Goal: Task Accomplishment & Management: Complete application form

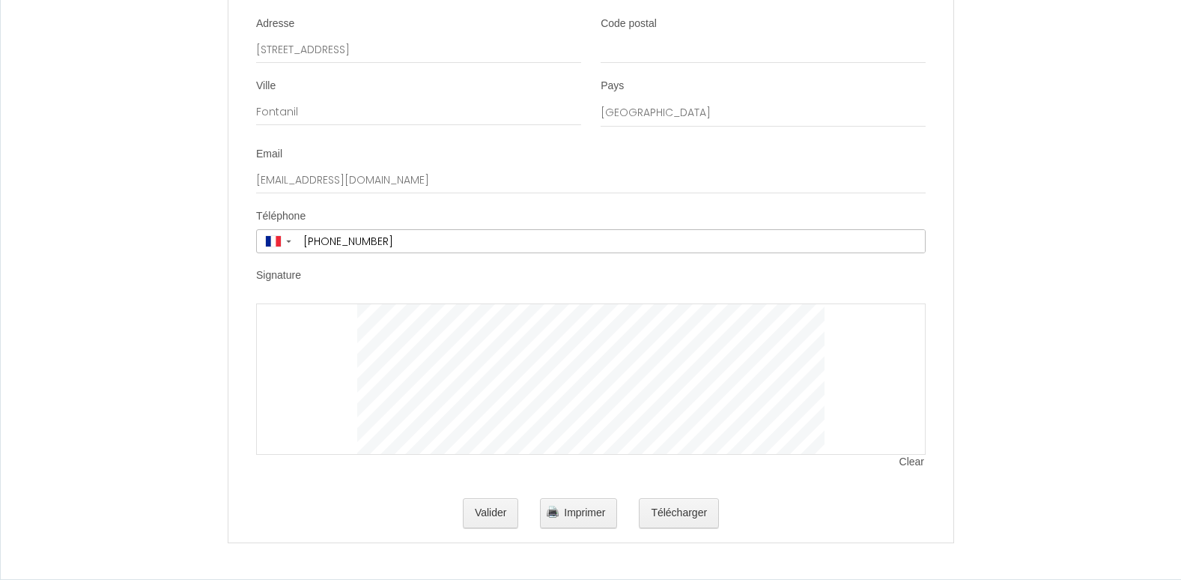
scroll to position [3079, 0]
click at [494, 518] on button "Valider" at bounding box center [491, 513] width 56 height 30
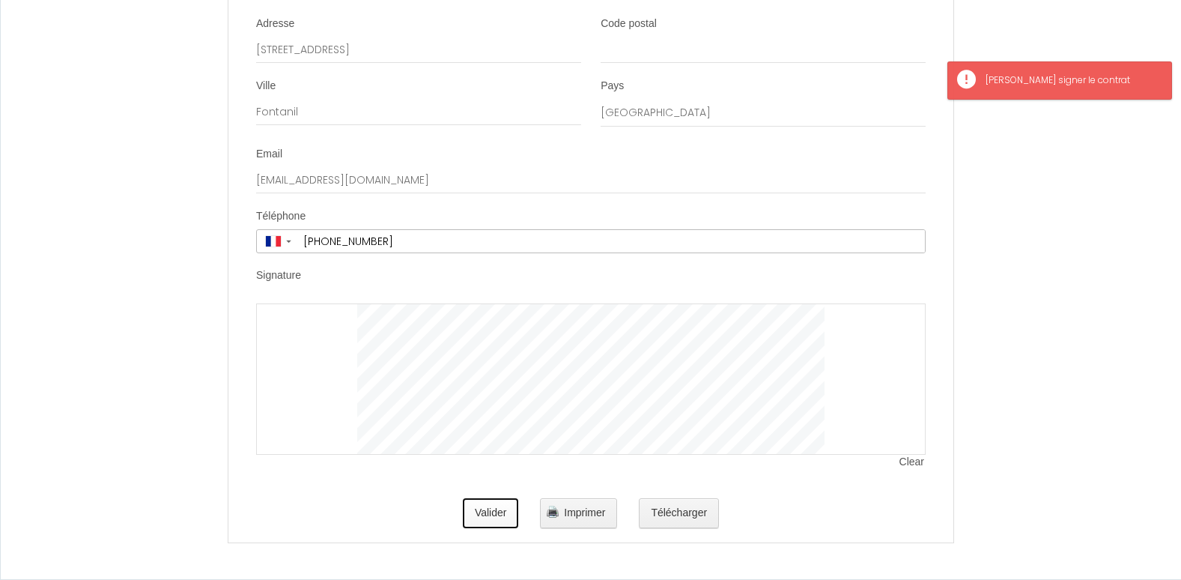
click at [493, 511] on button "Valider" at bounding box center [491, 513] width 56 height 30
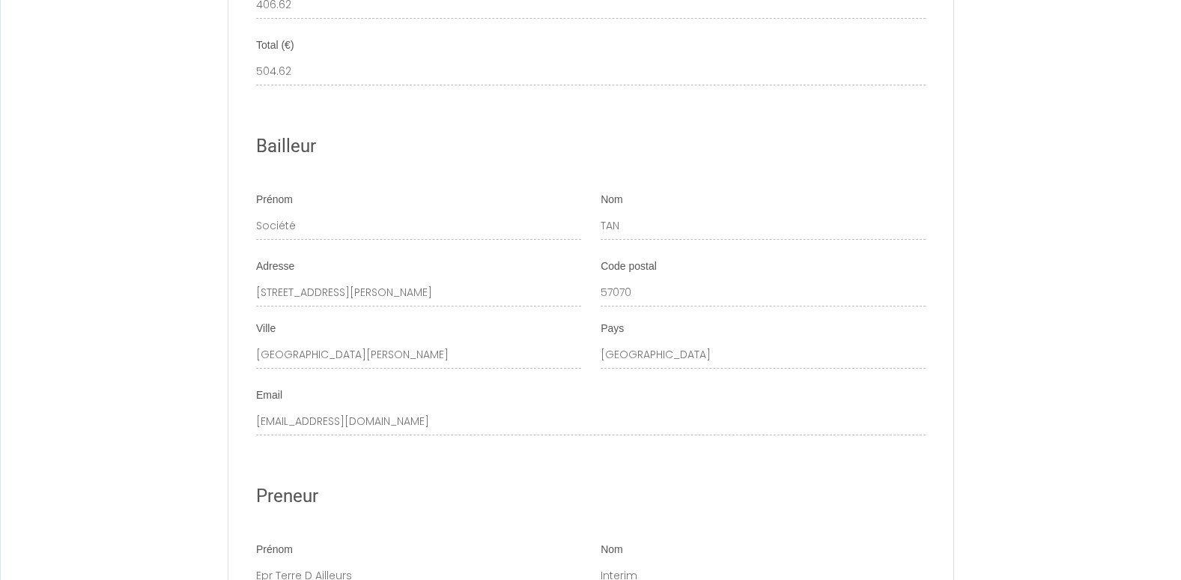
scroll to position [2424, 0]
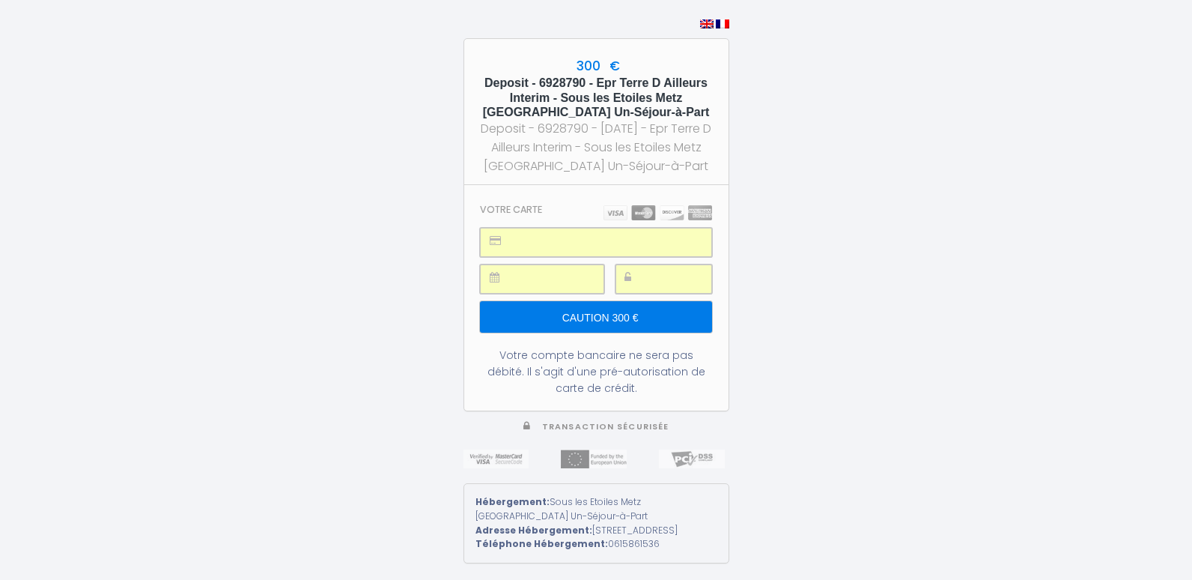
click at [625, 308] on input "Caution 300 €" at bounding box center [595, 316] width 231 height 31
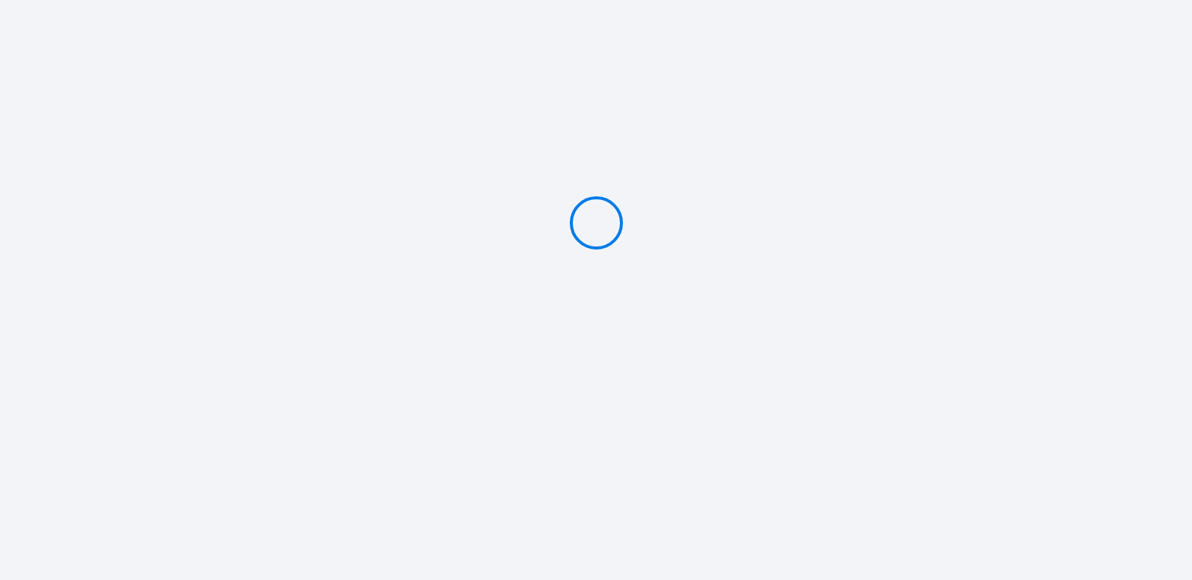
type input "Caution 300 €"
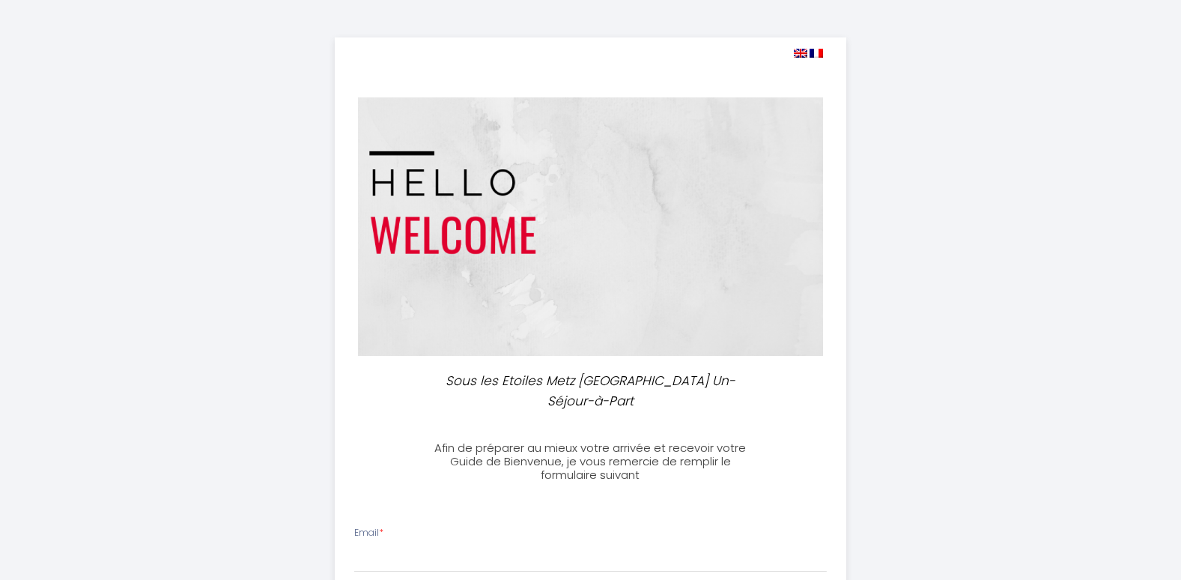
select select
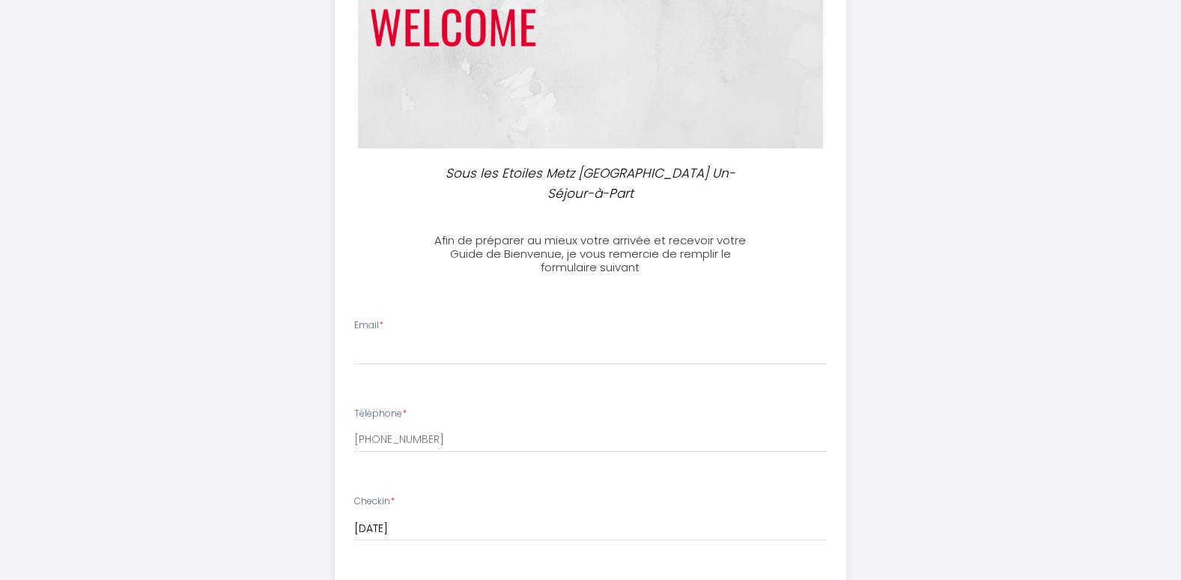
scroll to position [208, 0]
click at [424, 337] on input "Email *" at bounding box center [590, 350] width 473 height 27
type input "reservations@epr-interim.fr"
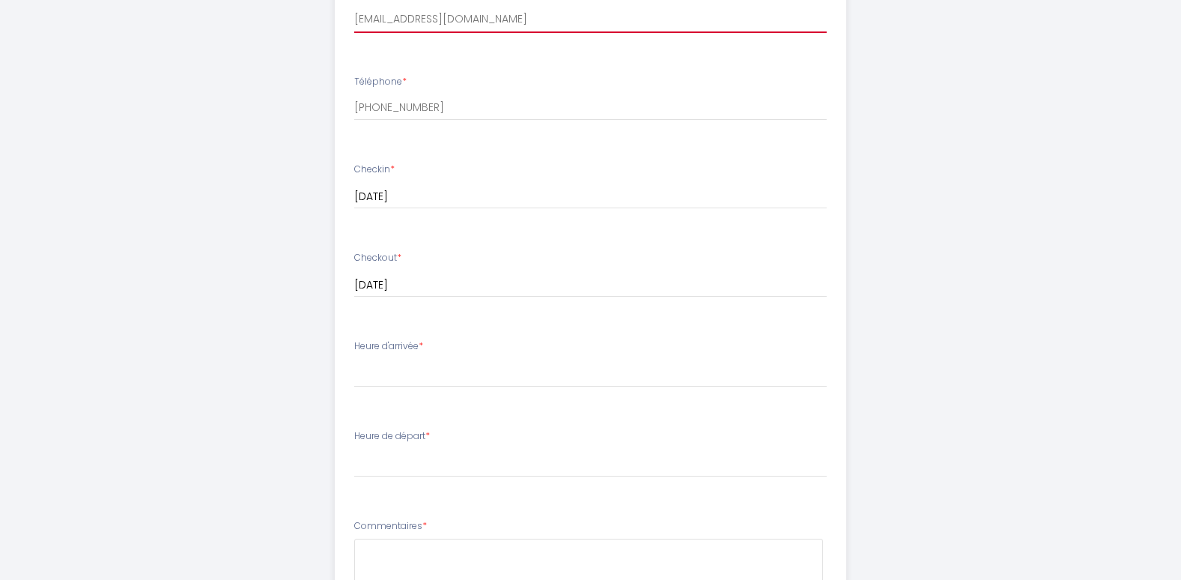
scroll to position [542, 0]
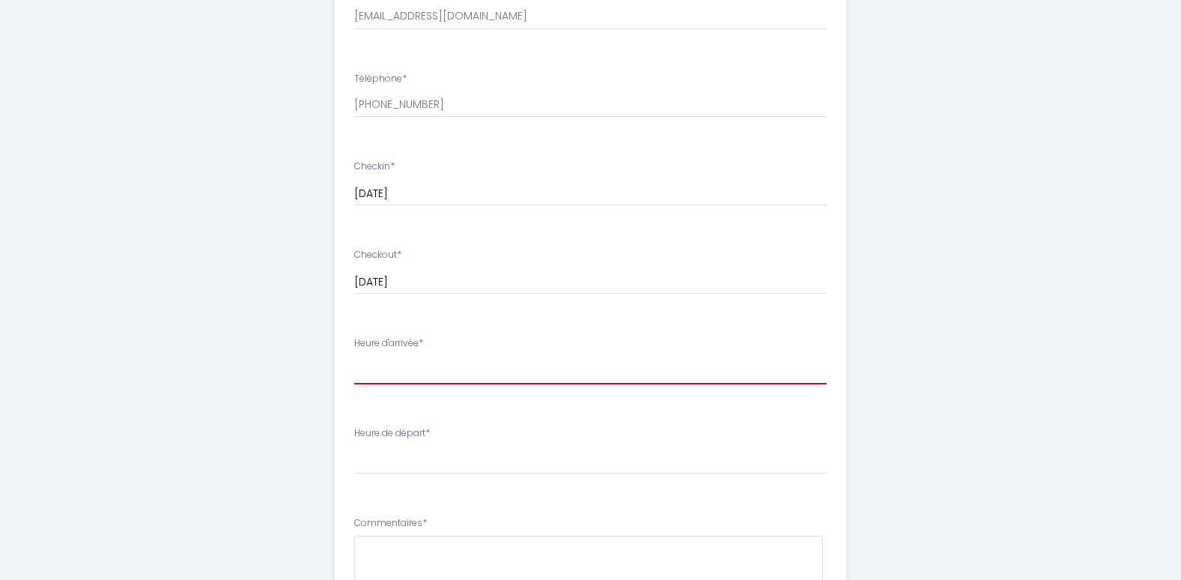
click at [425, 356] on select "17:00 17:30 18:00 18:30 19:00 19:30 20:00 20:30 21:00 21:30 22:00 22:30 23:00" at bounding box center [590, 370] width 473 height 28
select select "17:00"
click at [354, 356] on select "17:00 17:30 18:00 18:30 19:00 19:30 20:00 20:30 21:00 21:30 22:00 22:30 23:00" at bounding box center [590, 370] width 473 height 28
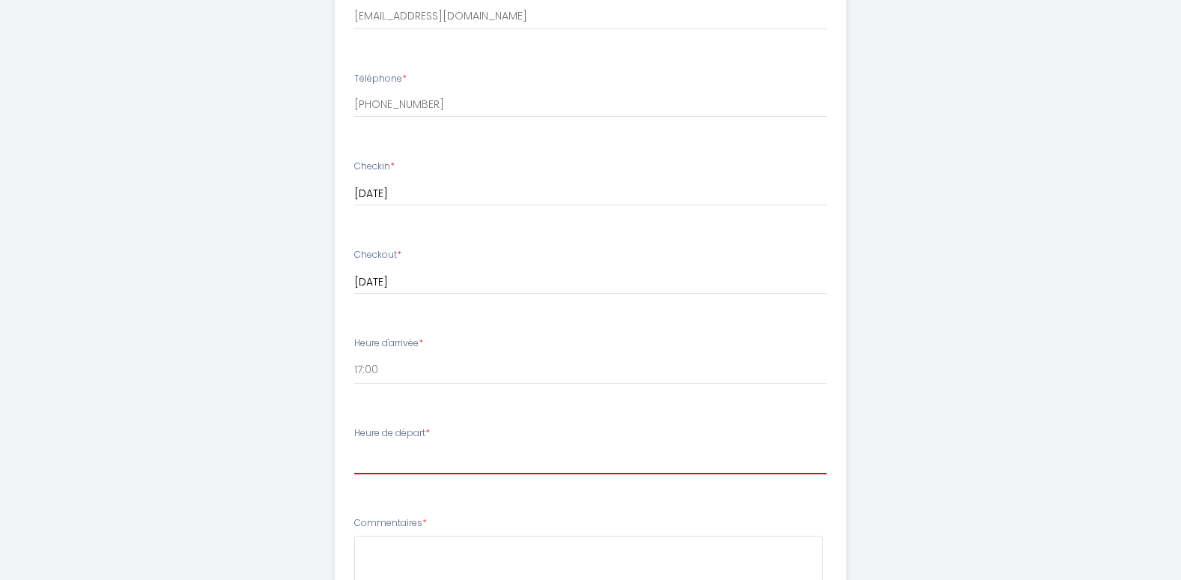
click at [393, 446] on select "00:00 00:30 01:00 01:30 02:00 02:30 03:00 03:30 04:00 04:30 05:00 05:30 06:00 0…" at bounding box center [590, 460] width 473 height 28
select select "10:00"
click at [354, 446] on select "00:00 00:30 01:00 01:30 02:00 02:30 03:00 03:30 04:00 04:30 05:00 05:30 06:00 0…" at bounding box center [590, 460] width 473 height 28
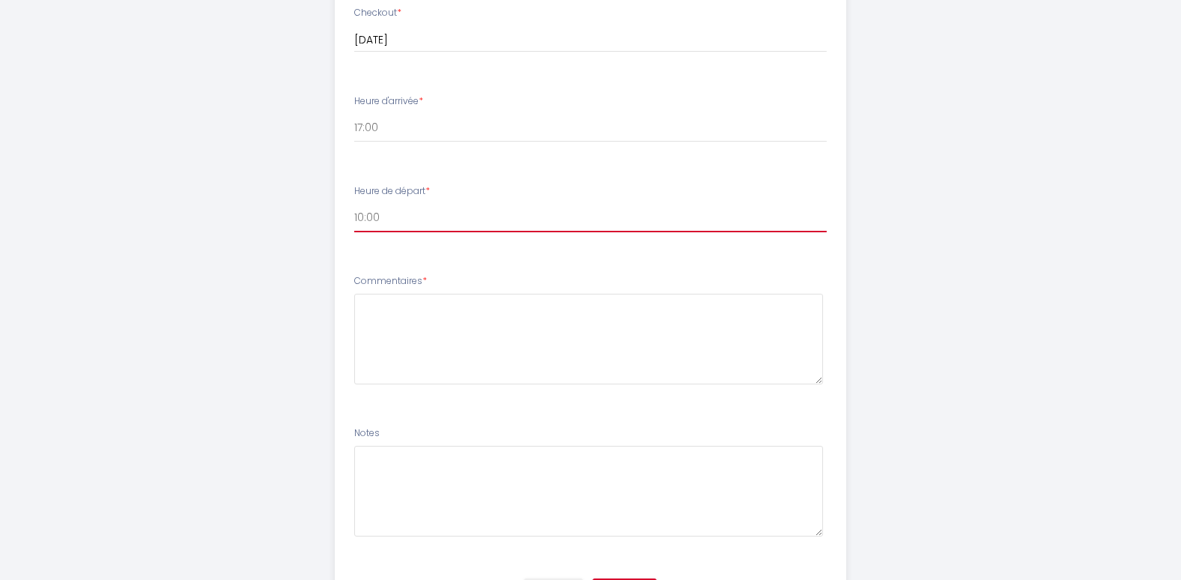
scroll to position [848, 0]
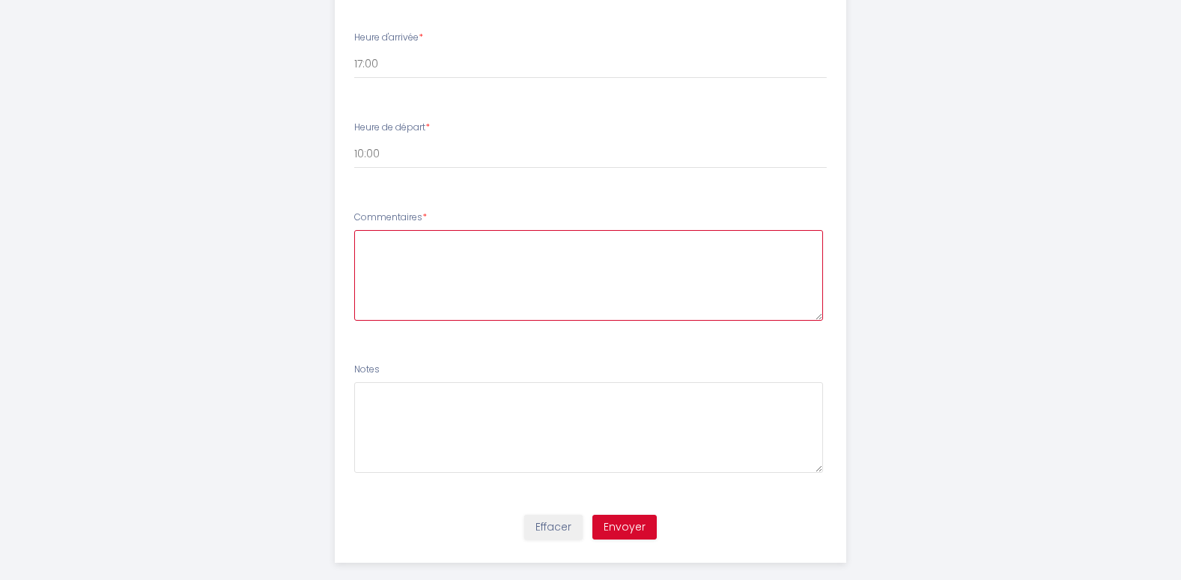
click at [465, 234] on textarea at bounding box center [588, 275] width 469 height 91
type textarea "Sans"
click at [616, 514] on button "Envoyer" at bounding box center [624, 526] width 64 height 25
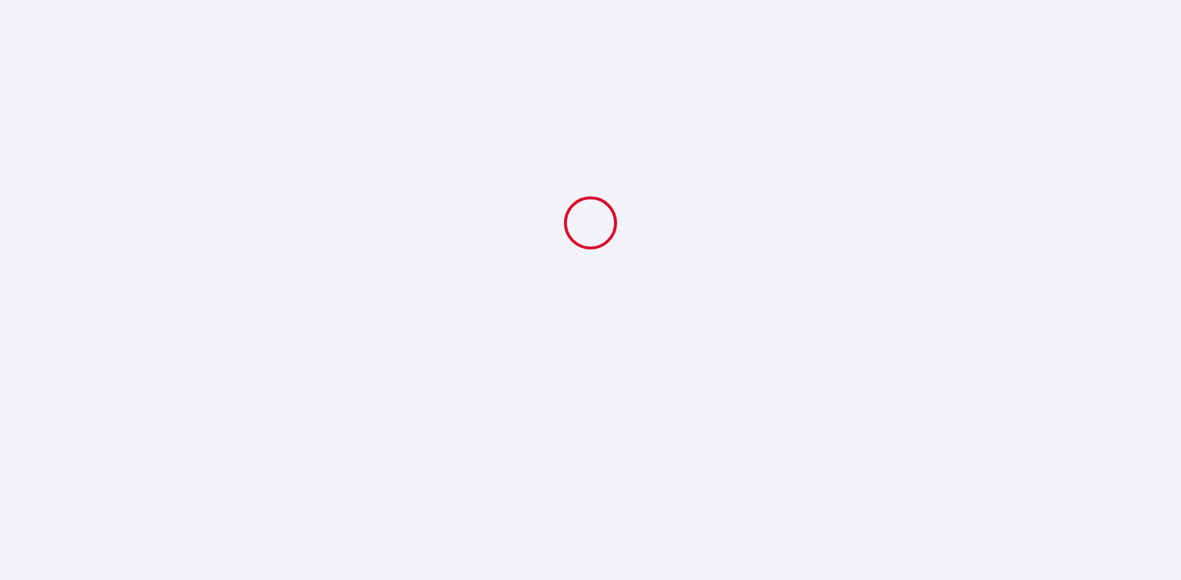
scroll to position [0, 0]
select select "10:00"
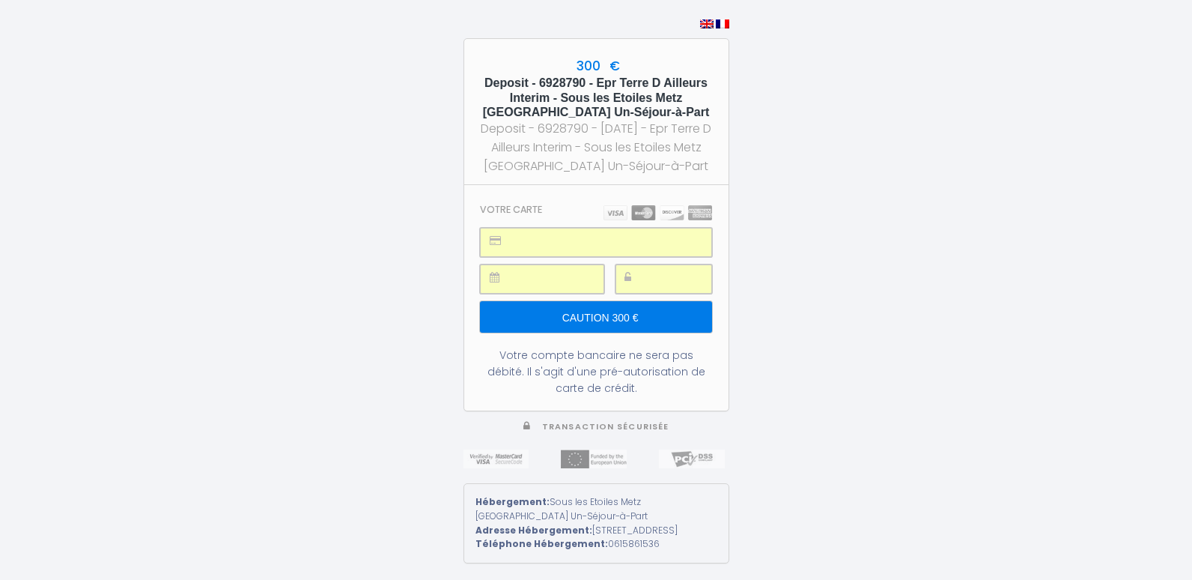
click at [616, 313] on input "Caution 300 €" at bounding box center [595, 316] width 231 height 31
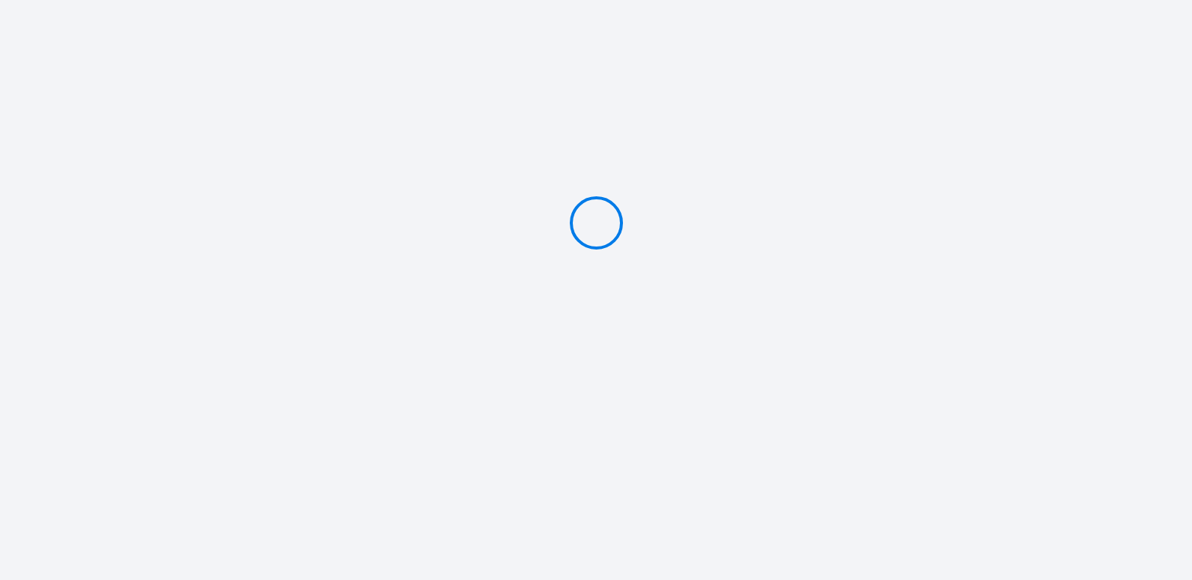
type input "Caution 300 €"
